Goal: Ask a question: Seek information or help from site administrators or community

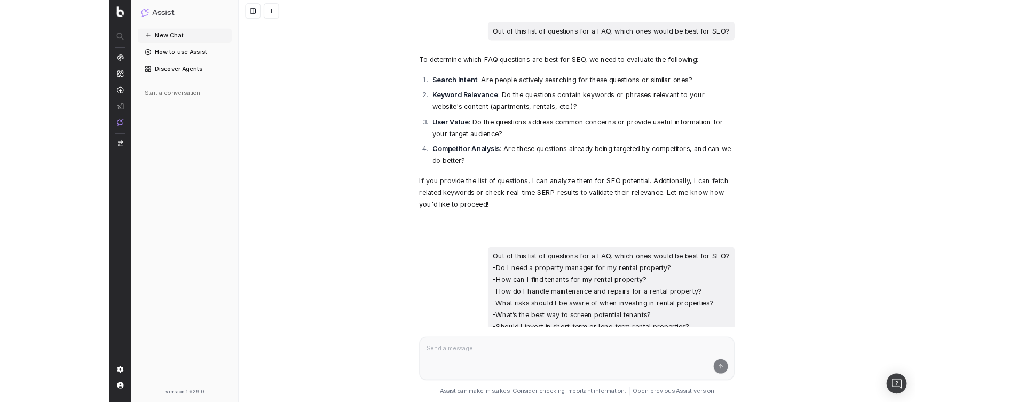
scroll to position [2087, 0]
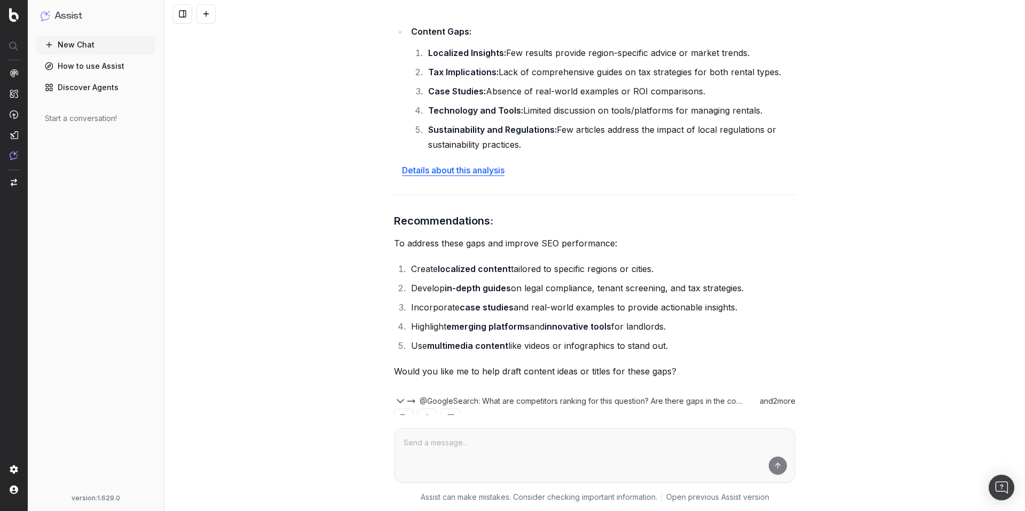
click at [541, 396] on span "@GoogleSearch: What are competitors ranking for this question? Are there gaps i…" at bounding box center [581, 401] width 322 height 11
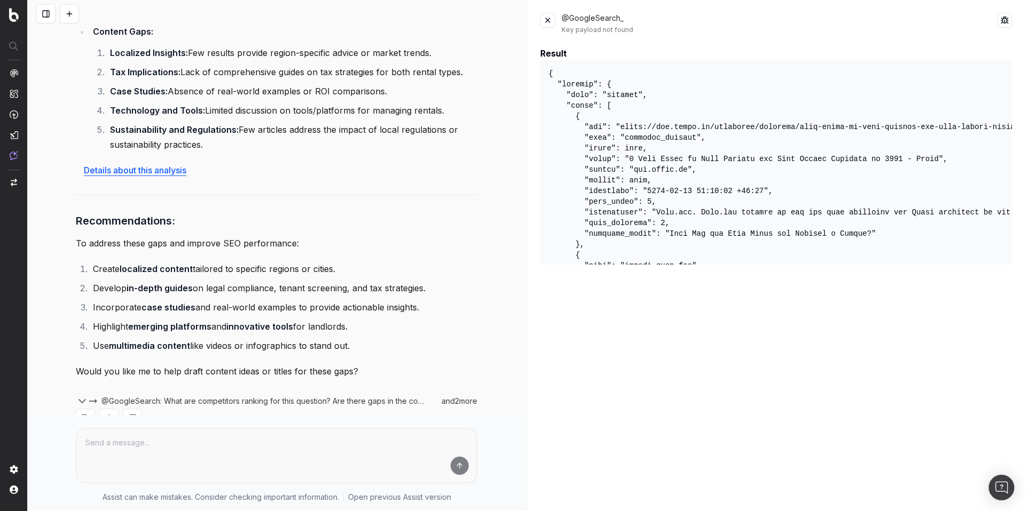
click at [622, 30] on div "Key payload not found" at bounding box center [779, 30] width 436 height 9
click at [1003, 21] on button at bounding box center [1004, 20] width 15 height 15
click at [1005, 20] on button at bounding box center [1004, 20] width 15 height 15
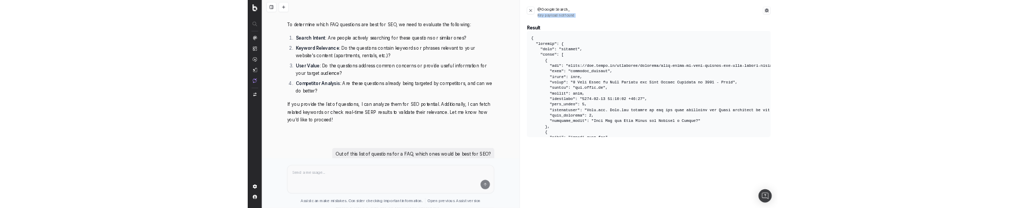
scroll to position [0, 0]
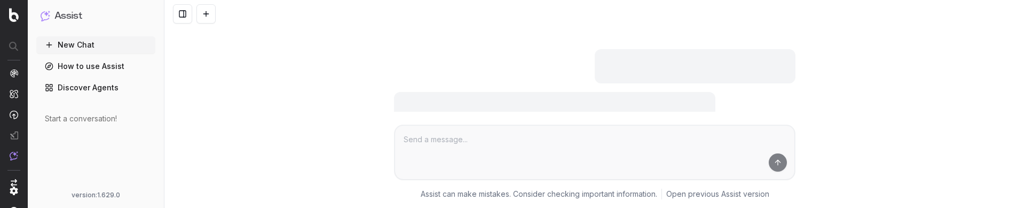
scroll to position [2391, 0]
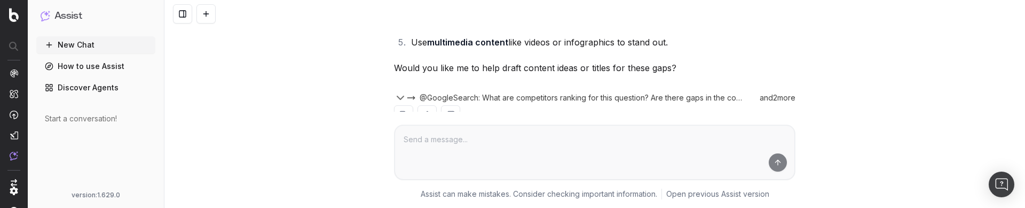
click at [564, 92] on span "@GoogleSearch: What are competitors ranking for this question? Are there gaps i…" at bounding box center [581, 97] width 322 height 11
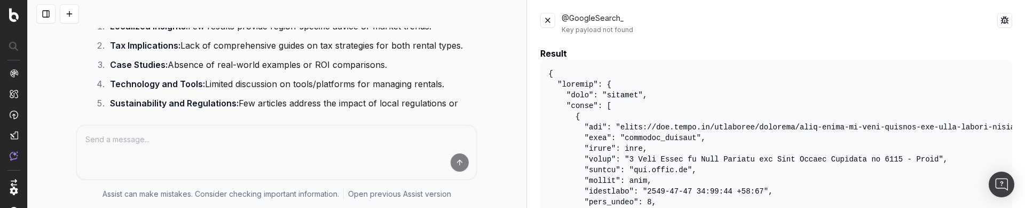
scroll to position [2150, 0]
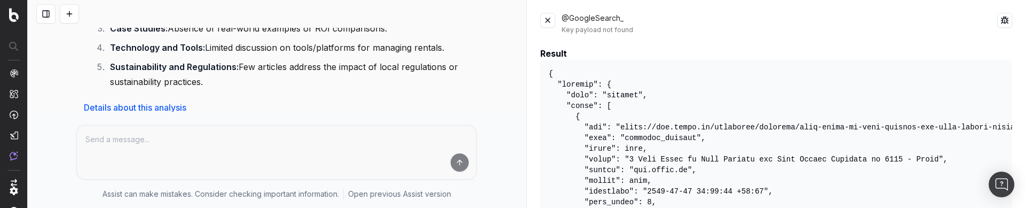
click at [161, 102] on link "Details about this analysis" at bounding box center [135, 107] width 102 height 11
drag, startPoint x: 575, startPoint y: 25, endPoint x: 568, endPoint y: 23, distance: 7.1
click at [574, 25] on div "@GoogleSearch_ Key payload not found" at bounding box center [779, 23] width 436 height 21
click at [554, 21] on button at bounding box center [547, 20] width 15 height 15
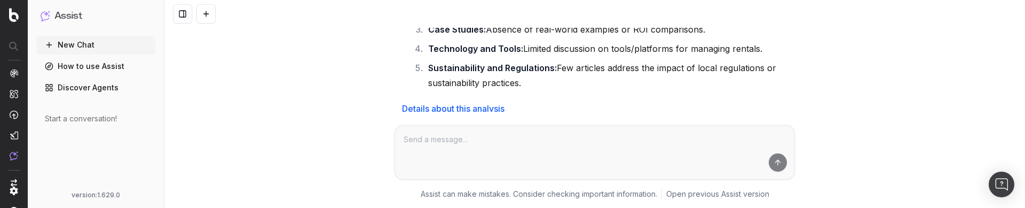
scroll to position [2391, 0]
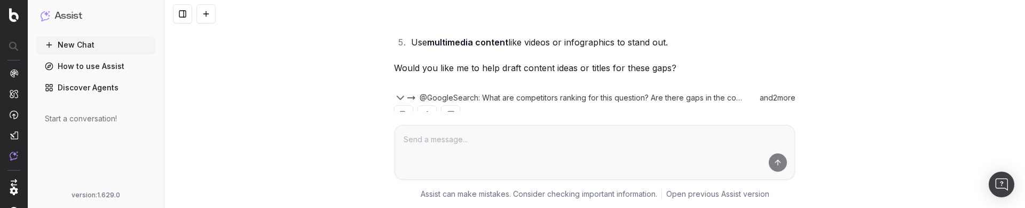
click at [773, 92] on div "and 2 more" at bounding box center [775, 97] width 41 height 11
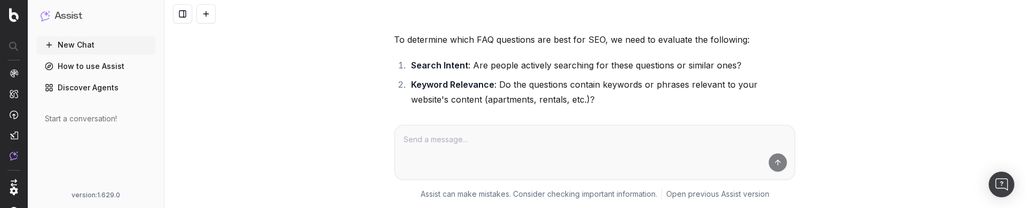
scroll to position [0, 0]
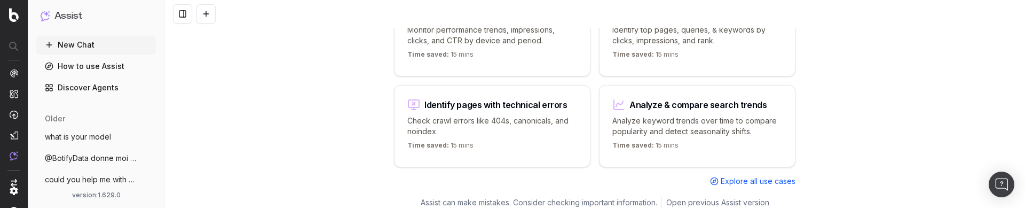
scroll to position [207, 0]
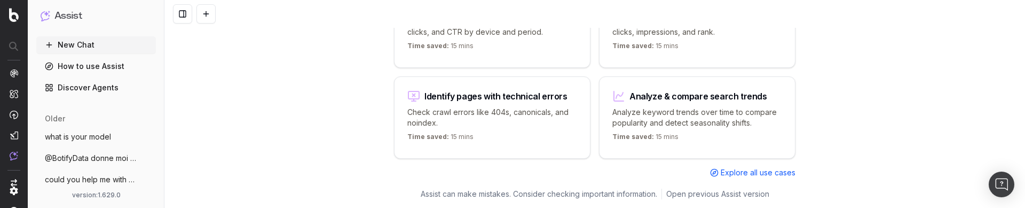
click at [85, 157] on span "@BotifyData donne moi une liste de 100 u" at bounding box center [92, 158] width 94 height 11
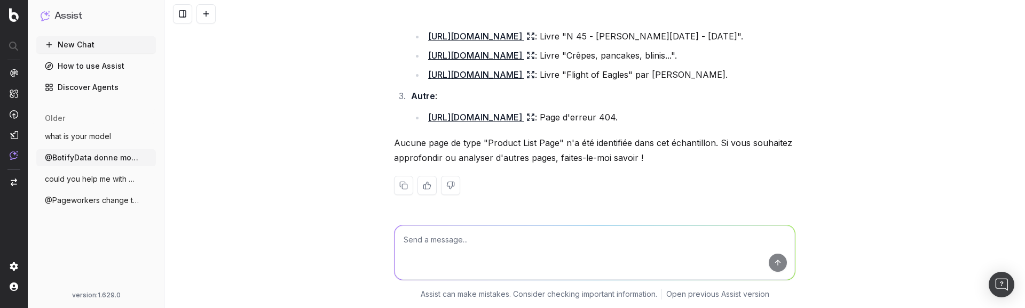
scroll to position [1510, 0]
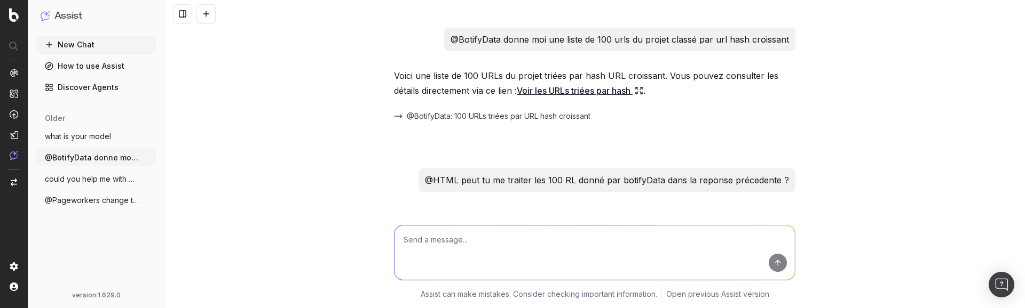
scroll to position [1534, 0]
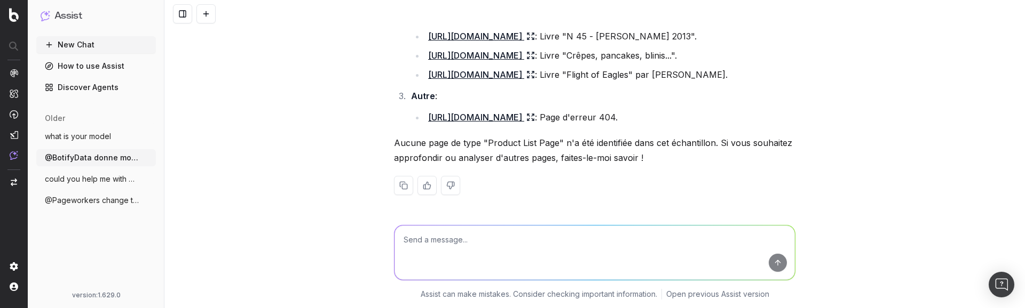
click at [468, 254] on textarea at bounding box center [594, 253] width 400 height 54
click at [66, 48] on button "New Chat" at bounding box center [96, 44] width 120 height 17
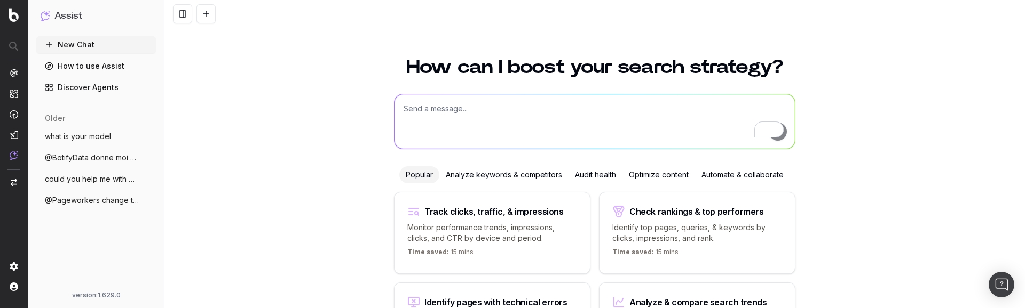
click at [447, 129] on textarea "To enrich screen reader interactions, please activate Accessibility in Grammarl…" at bounding box center [594, 121] width 400 height 54
type textarea "give me the click and impression for the last two weeks"
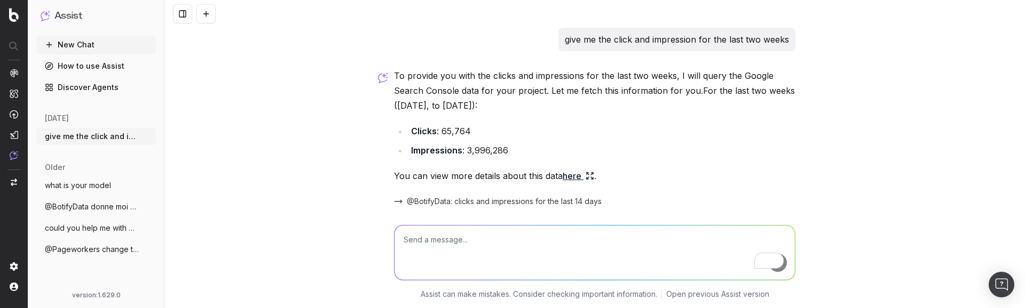
click at [475, 205] on span "@BotifyData: clicks and impressions for the last 14 days" at bounding box center [504, 201] width 195 height 11
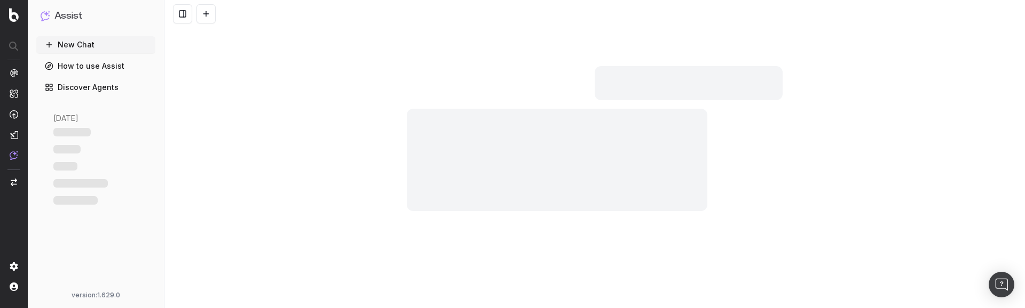
scroll to position [12, 0]
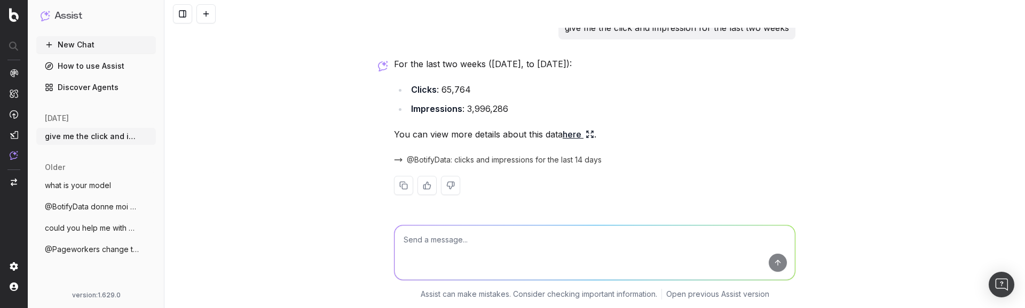
click at [457, 162] on span "@BotifyData: clicks and impressions for the last 14 days" at bounding box center [504, 160] width 195 height 11
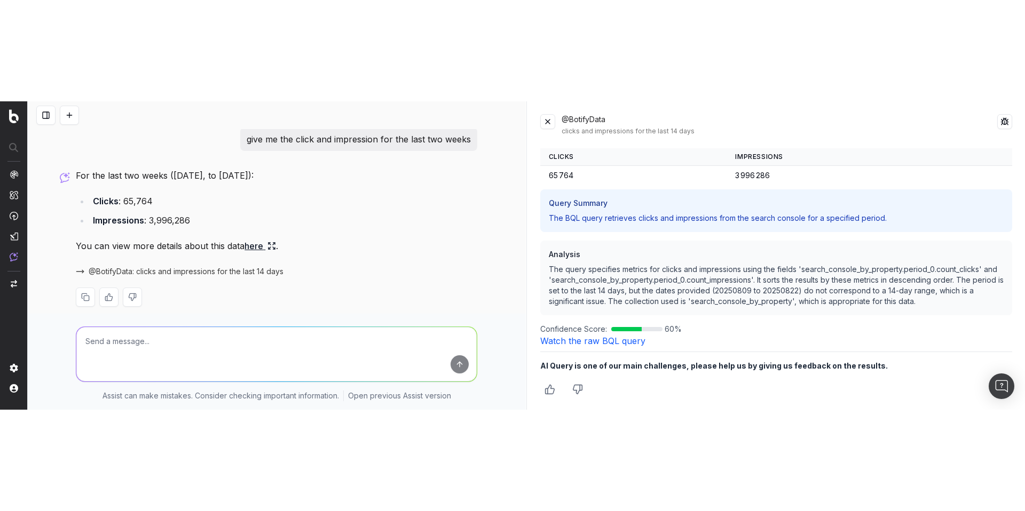
scroll to position [0, 0]
